Goal: Task Accomplishment & Management: Complete application form

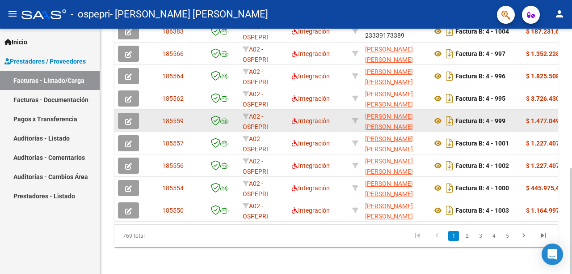
scroll to position [322, 0]
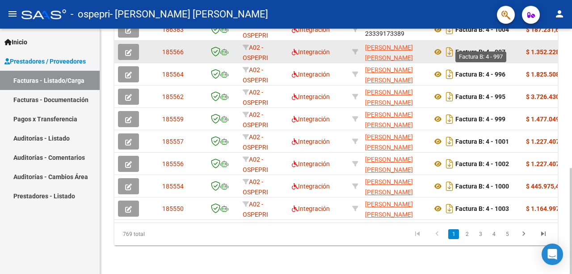
click at [497, 48] on strong "Factura B: 4 - 997" at bounding box center [480, 51] width 50 height 7
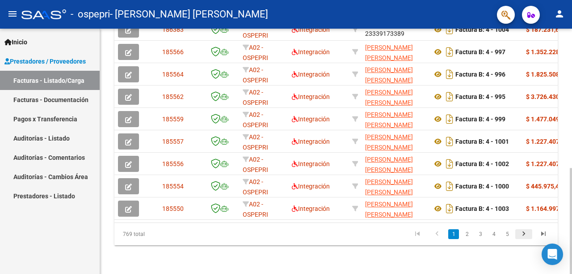
click at [522, 232] on icon "go to next page" at bounding box center [524, 234] width 12 height 11
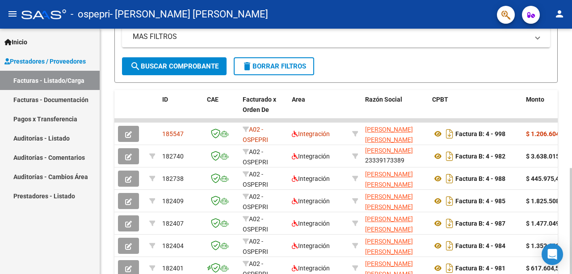
scroll to position [0, 0]
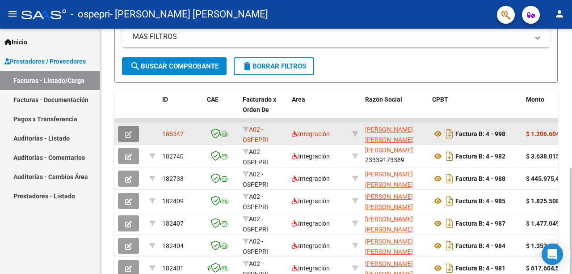
click at [120, 134] on button "button" at bounding box center [128, 134] width 21 height 16
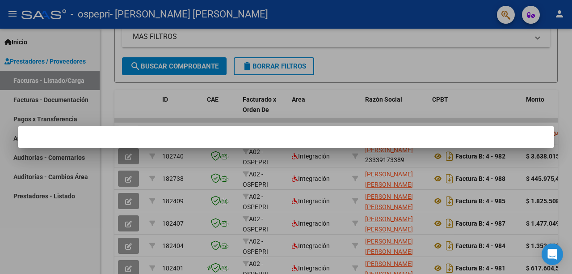
click at [388, 192] on div at bounding box center [286, 137] width 572 height 274
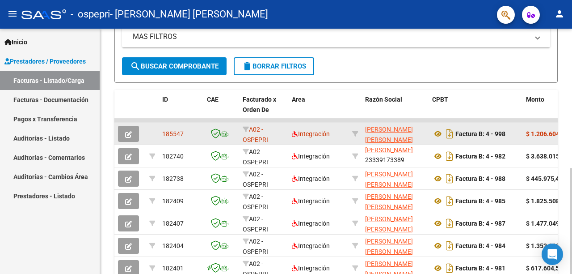
click at [119, 135] on button "button" at bounding box center [128, 134] width 21 height 16
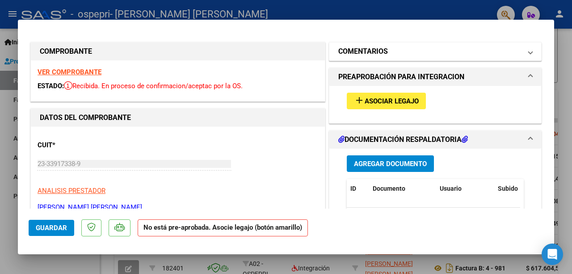
click at [529, 55] on mat-expansion-panel-header "COMENTARIOS" at bounding box center [435, 51] width 212 height 18
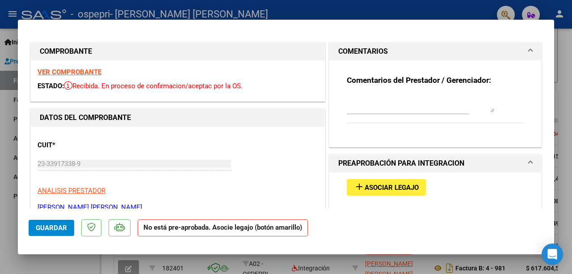
click at [412, 16] on div at bounding box center [286, 137] width 572 height 274
type input "$ 0,00"
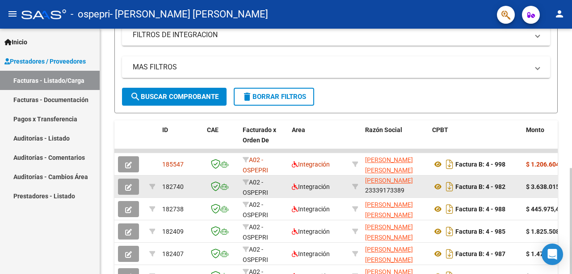
scroll to position [322, 0]
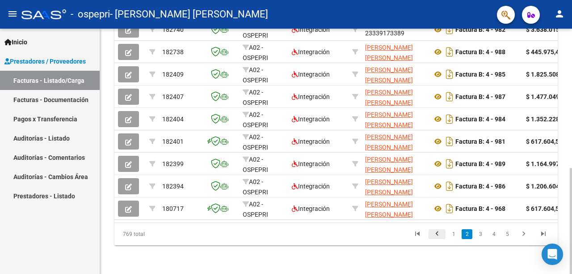
click at [437, 231] on icon "go to previous page" at bounding box center [437, 234] width 12 height 11
